Goal: Complete application form

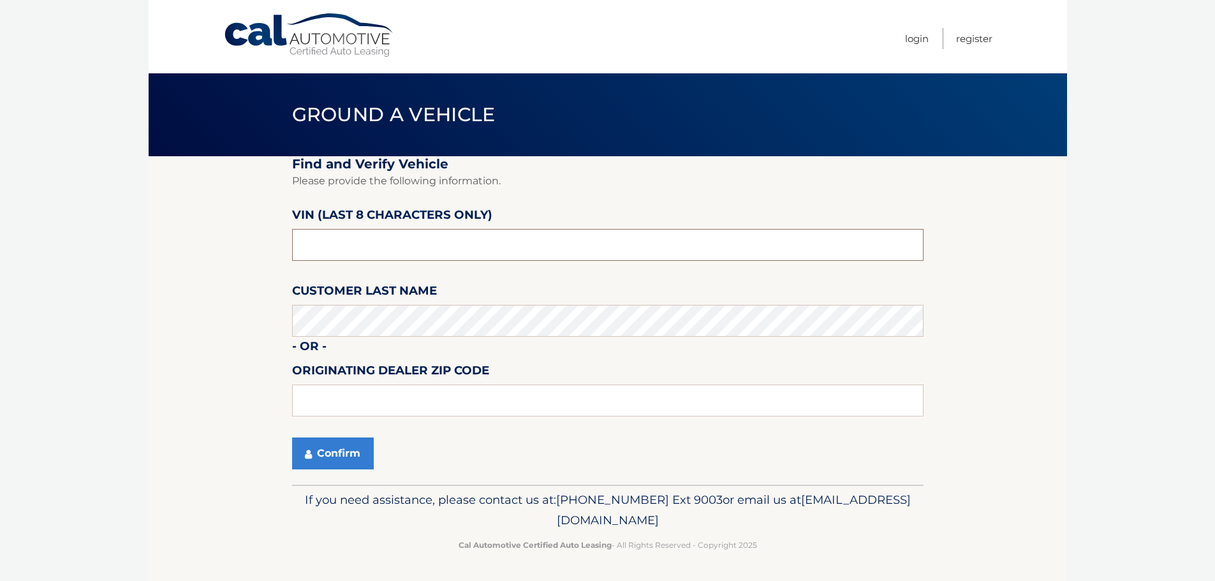
click at [362, 247] on input "text" at bounding box center [607, 245] width 631 height 32
paste input "1C4HJXDN"
type input "1C4HJXDN"
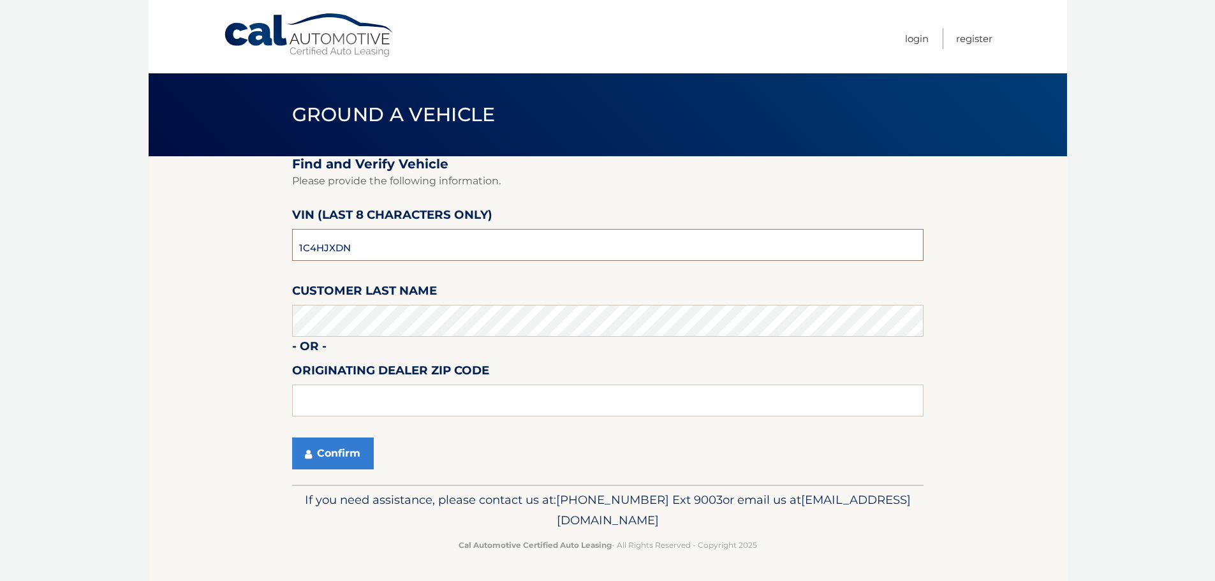
drag, startPoint x: 366, startPoint y: 248, endPoint x: 259, endPoint y: 256, distance: 107.5
click at [259, 256] on section "Find and Verify Vehicle Please provide the following information. VIN (last 8 c…" at bounding box center [608, 320] width 918 height 328
click at [365, 240] on input "text" at bounding box center [607, 245] width 631 height 32
click at [364, 240] on input "text" at bounding box center [607, 245] width 631 height 32
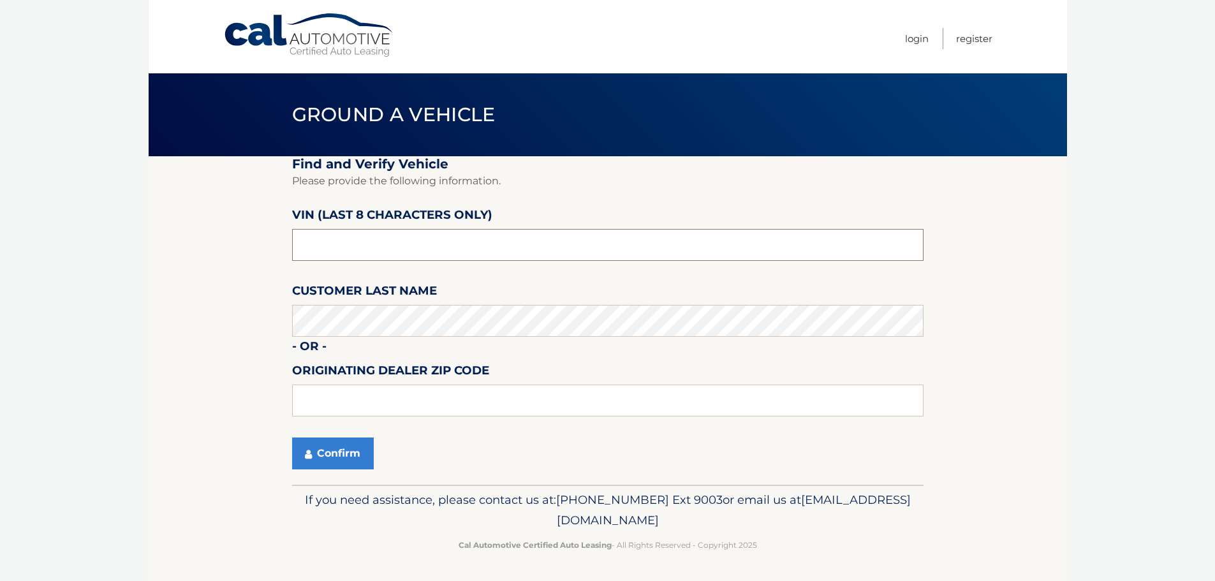
click at [363, 240] on input "text" at bounding box center [607, 245] width 631 height 32
type input "W533565*"
click at [361, 398] on input "text" at bounding box center [607, 401] width 631 height 32
type input "33411"
click at [326, 466] on button "Confirm" at bounding box center [333, 453] width 82 height 32
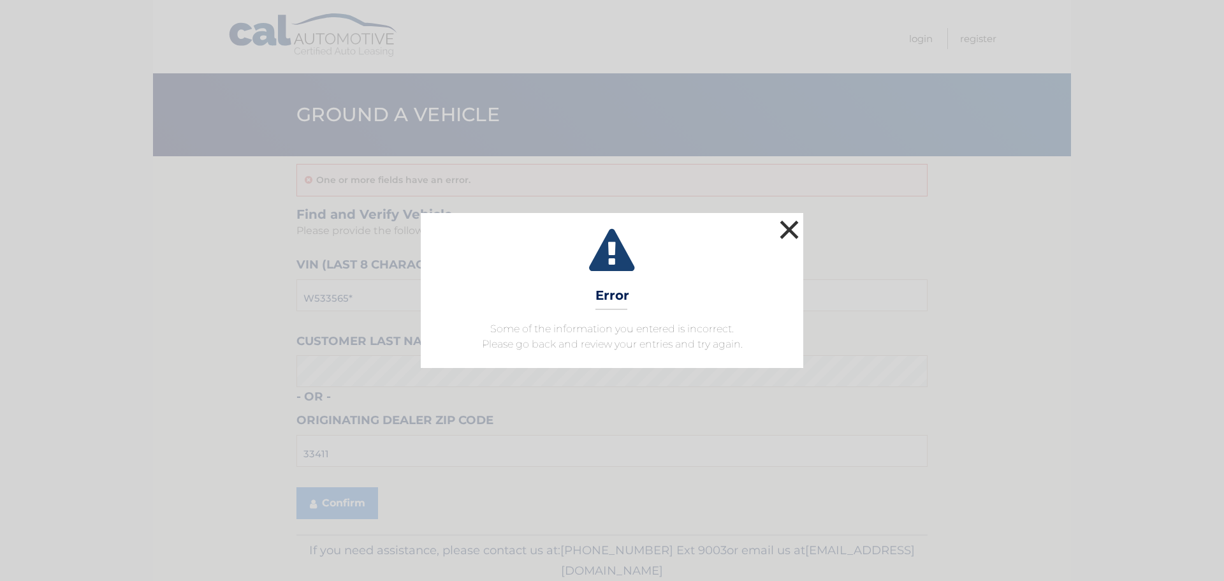
click at [793, 228] on button "×" at bounding box center [790, 230] width 26 height 26
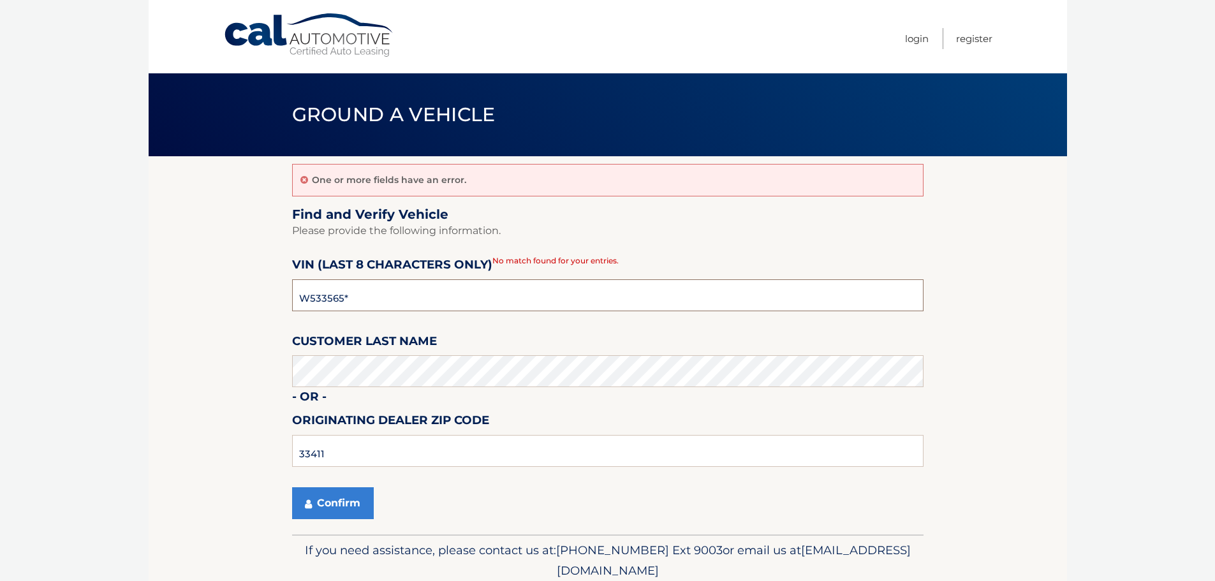
click at [456, 299] on input "W533565*" at bounding box center [607, 295] width 631 height 32
type input "PW533565"
click at [346, 502] on button "Confirm" at bounding box center [333, 503] width 82 height 32
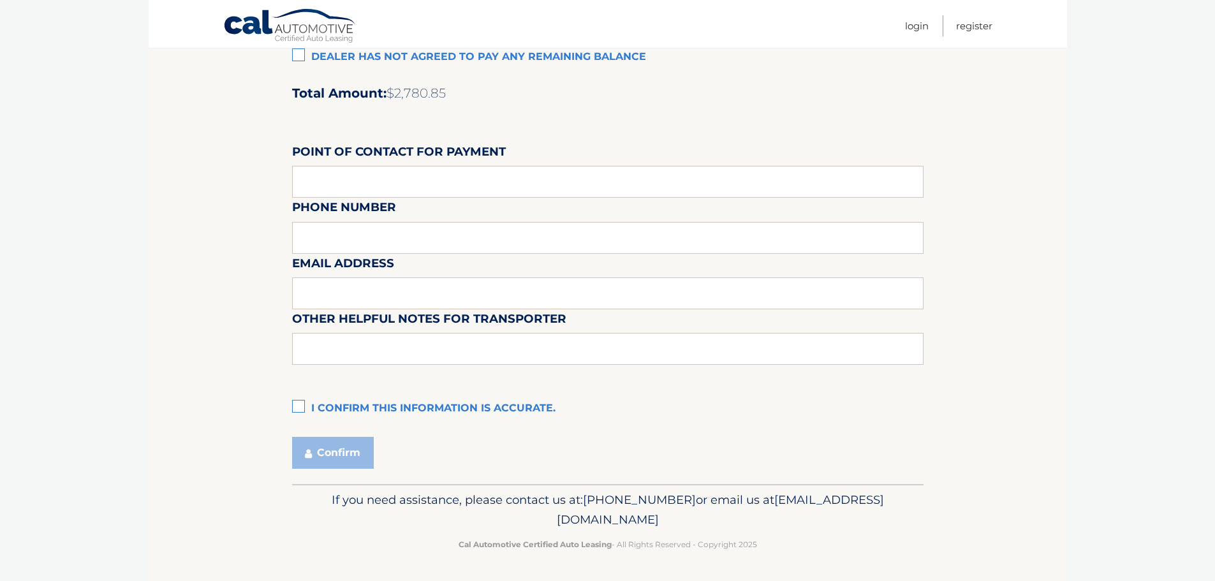
scroll to position [942, 0]
